Goal: Check status: Check status

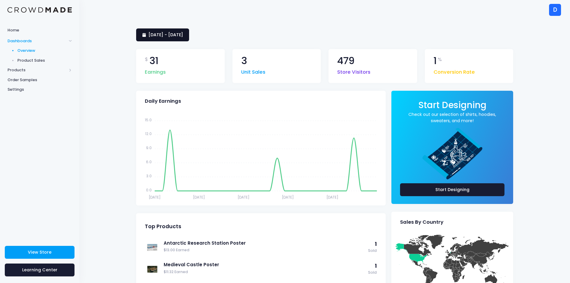
click at [171, 33] on span "5 August 2025 - 3 September 2025" at bounding box center [165, 35] width 35 height 6
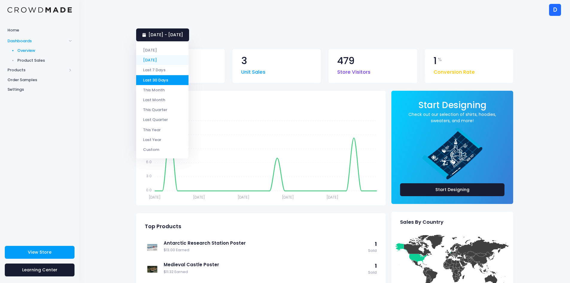
click at [164, 61] on li "[DATE]" at bounding box center [162, 60] width 52 height 10
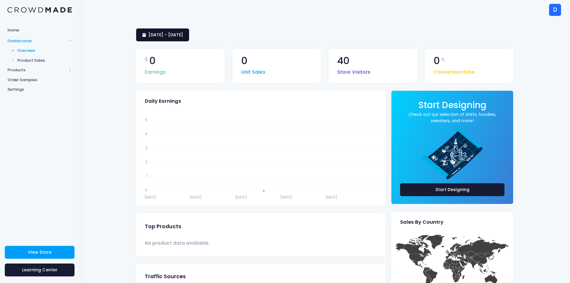
click at [157, 36] on span "3 September 2025 - 3 September 2025" at bounding box center [165, 35] width 35 height 6
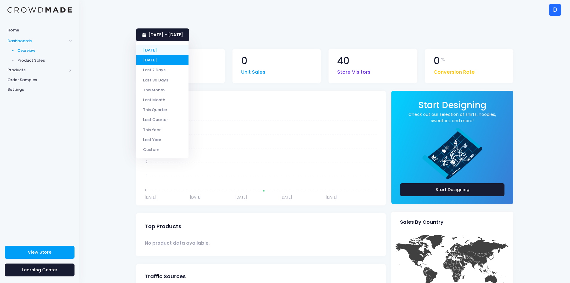
click at [158, 48] on li "[DATE]" at bounding box center [162, 50] width 52 height 10
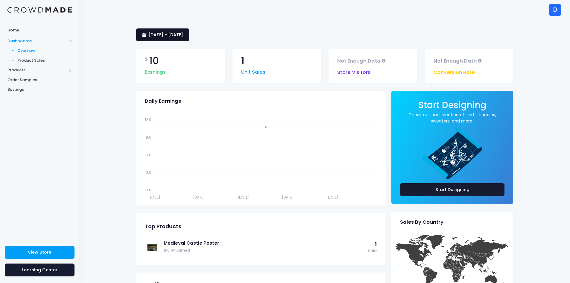
click at [169, 37] on span "[DATE] - [DATE]" at bounding box center [165, 35] width 35 height 6
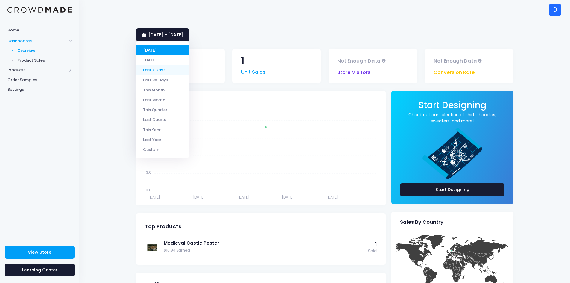
click at [166, 68] on li "Last 7 Days" at bounding box center [162, 70] width 52 height 10
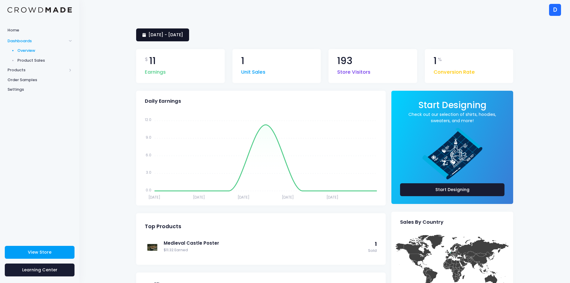
click at [159, 37] on span "[DATE] - [DATE]" at bounding box center [165, 35] width 35 height 6
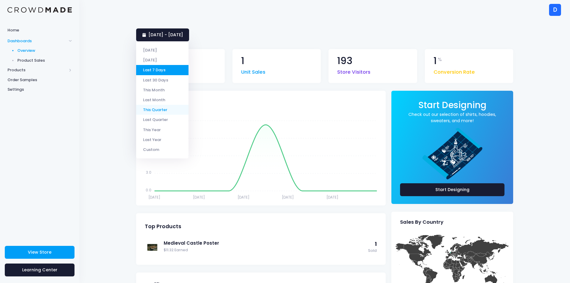
click at [169, 108] on li "This Quarter" at bounding box center [162, 110] width 52 height 10
